Goal: Book appointment/travel/reservation

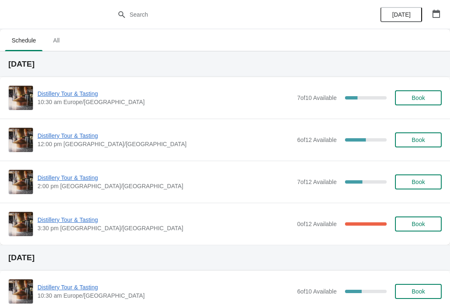
click at [442, 15] on button "button" at bounding box center [435, 13] width 15 height 15
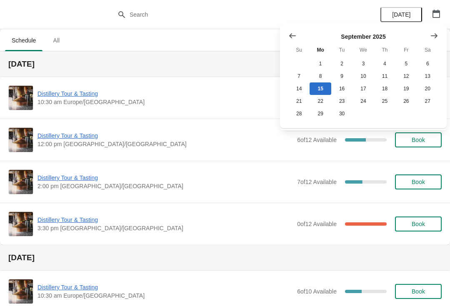
click at [440, 29] on button "Show next month, October 2025" at bounding box center [433, 35] width 15 height 15
click at [299, 115] on button "26" at bounding box center [298, 113] width 21 height 12
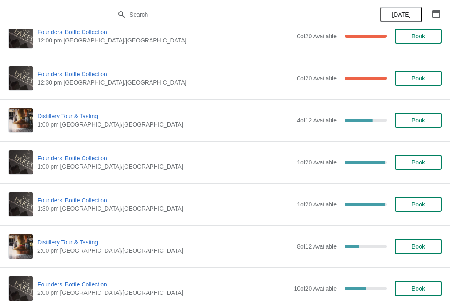
scroll to position [356, 0]
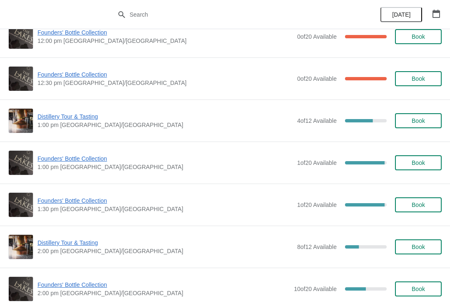
click at [420, 160] on span "Book" at bounding box center [417, 162] width 13 height 7
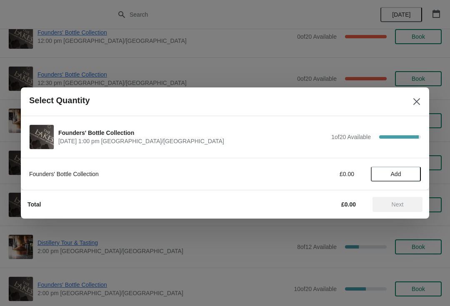
click at [397, 174] on span "Add" at bounding box center [396, 174] width 10 height 7
click at [401, 209] on button "Next" at bounding box center [397, 204] width 50 height 15
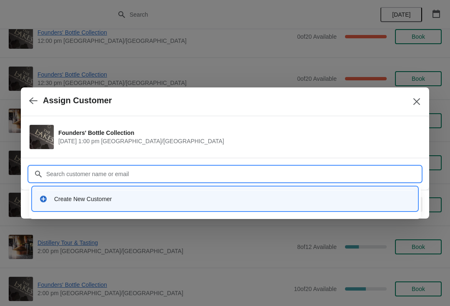
click at [103, 204] on div "Create New Customer" at bounding box center [225, 198] width 378 height 17
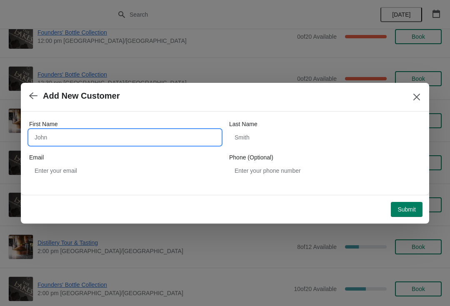
click at [85, 137] on input "First Name" at bounding box center [125, 137] width 192 height 15
type input "Robert"
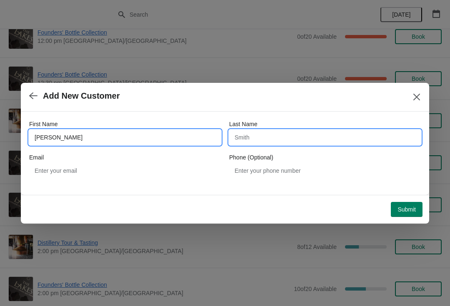
click at [287, 140] on input "Last Name" at bounding box center [325, 137] width 192 height 15
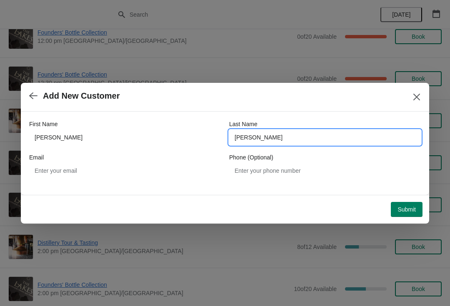
type input "Hodgson"
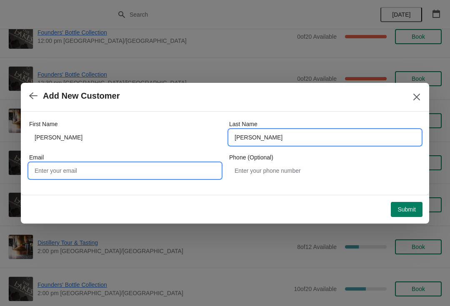
click at [124, 177] on input "Email" at bounding box center [125, 170] width 192 height 15
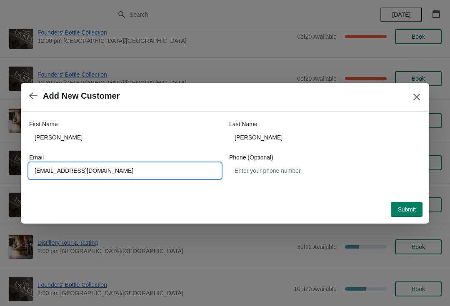
type input "Stay@pattonhallfarm.co.uk"
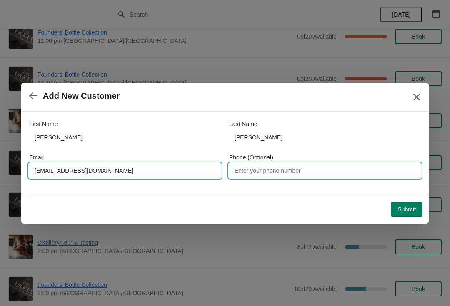
click at [296, 172] on input "Phone (Optional)" at bounding box center [325, 170] width 192 height 15
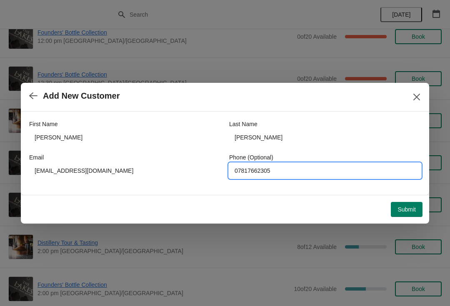
type input "07817662305"
click at [404, 214] on button "Submit" at bounding box center [407, 209] width 32 height 15
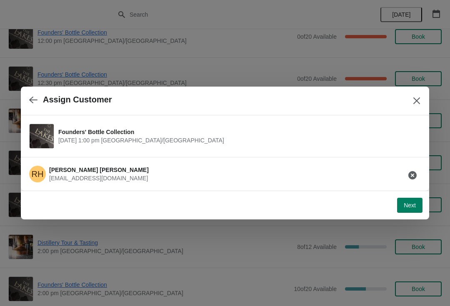
click at [412, 209] on span "Next" at bounding box center [409, 205] width 12 height 7
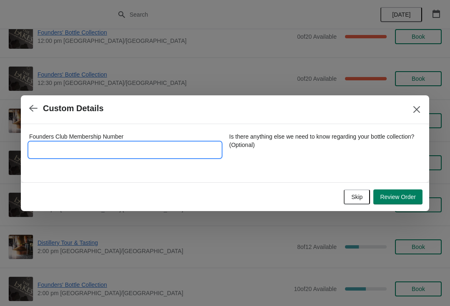
click at [134, 146] on input "Founders Club Membership Number" at bounding box center [125, 149] width 192 height 15
type input "9692016"
click at [405, 201] on button "Review Order" at bounding box center [397, 196] width 49 height 15
